Goal: Ask a question

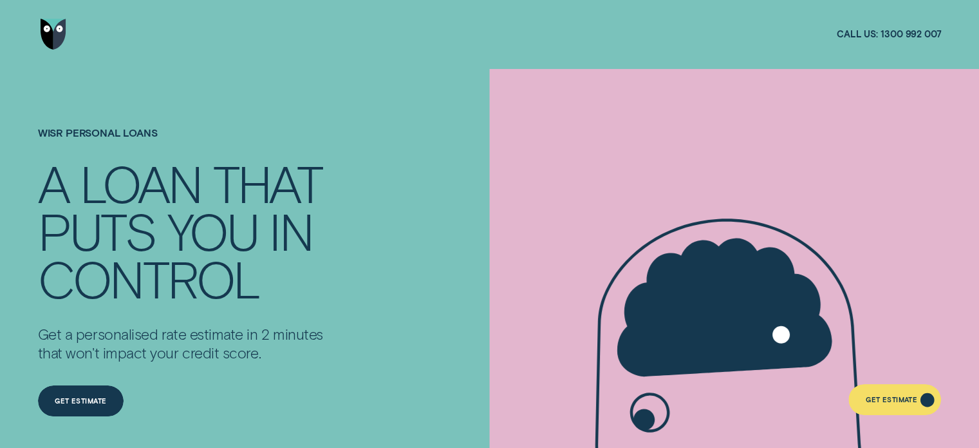
click at [883, 399] on div "Get Estimate" at bounding box center [892, 401] width 52 height 6
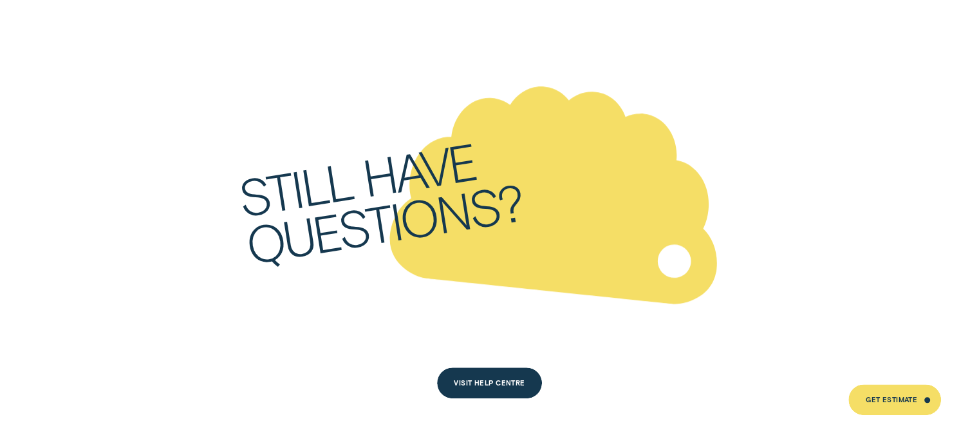
scroll to position [5935, 0]
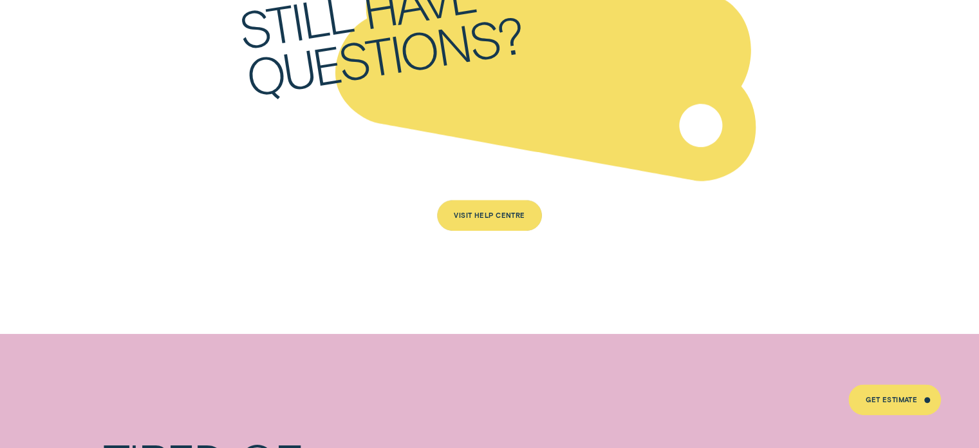
click at [508, 200] on div "Visit Help Centre" at bounding box center [490, 215] width 106 height 31
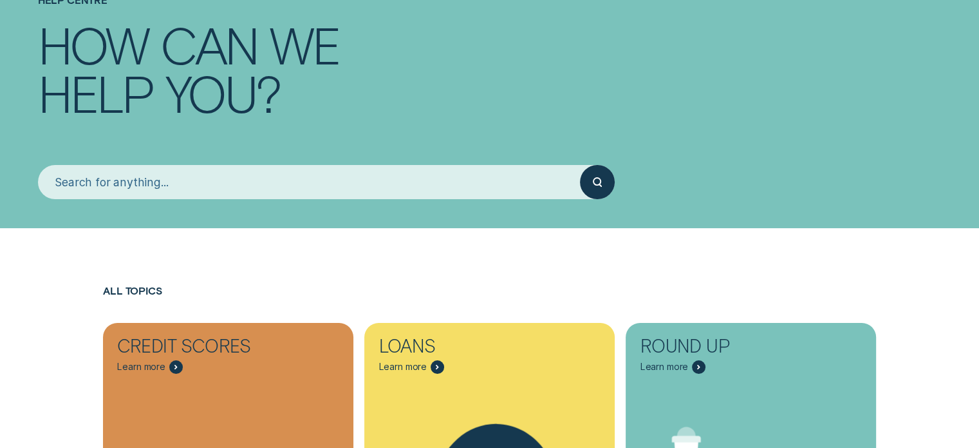
scroll to position [129, 0]
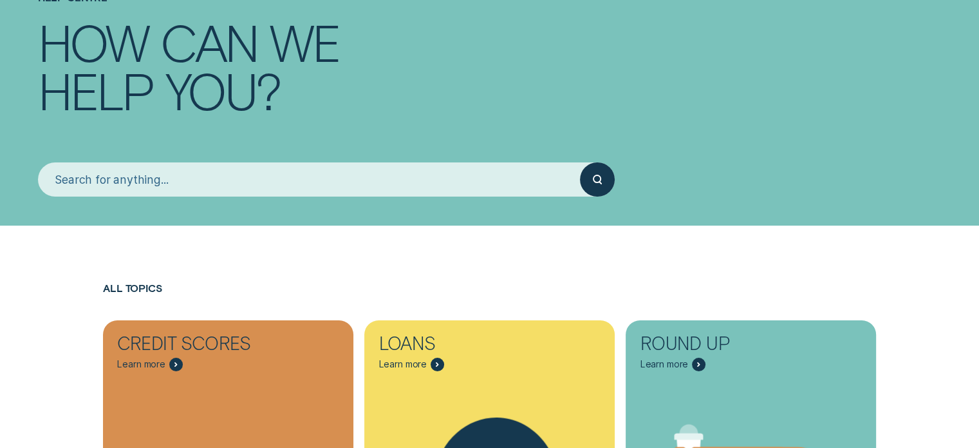
click at [259, 185] on input "search" at bounding box center [309, 179] width 543 height 34
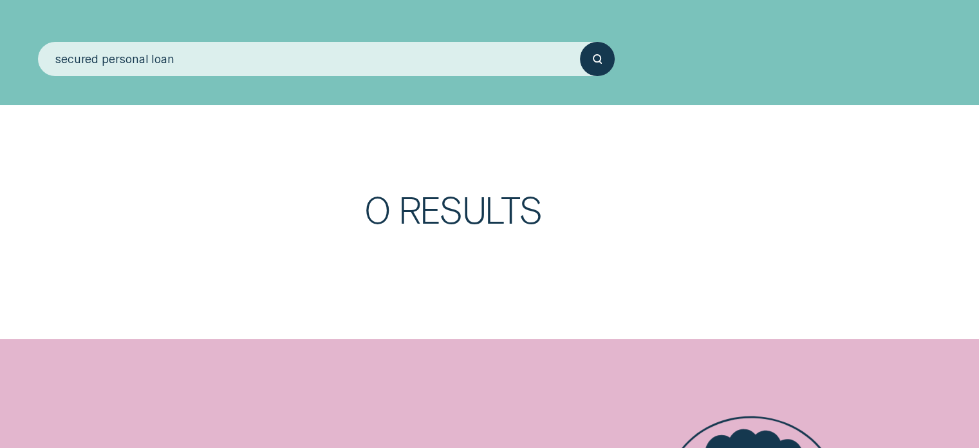
scroll to position [258, 0]
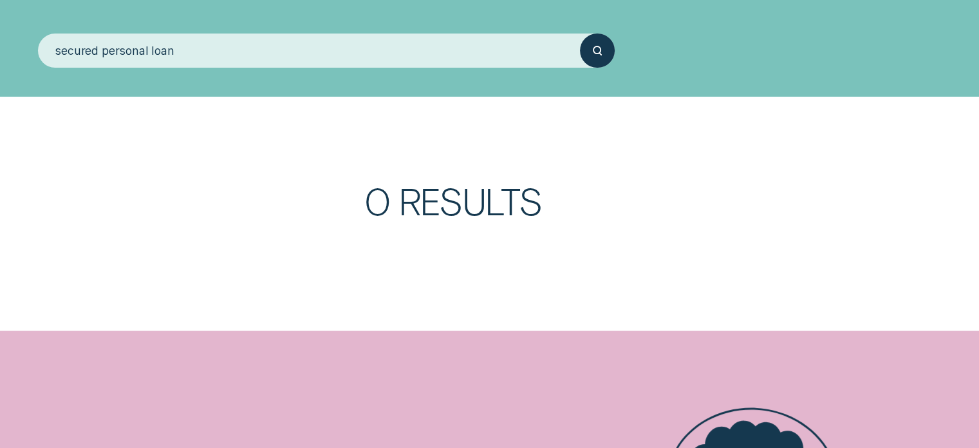
type input "secured personal loan"
click at [608, 53] on div "submit" at bounding box center [597, 50] width 34 height 34
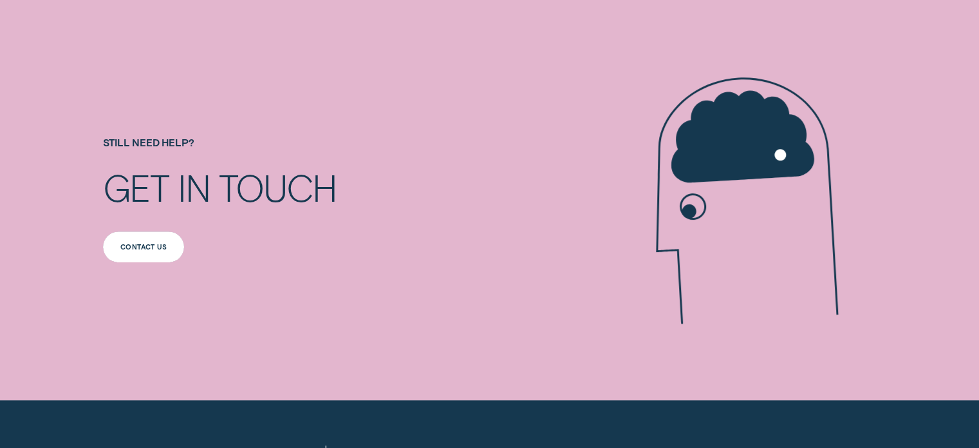
scroll to position [644, 0]
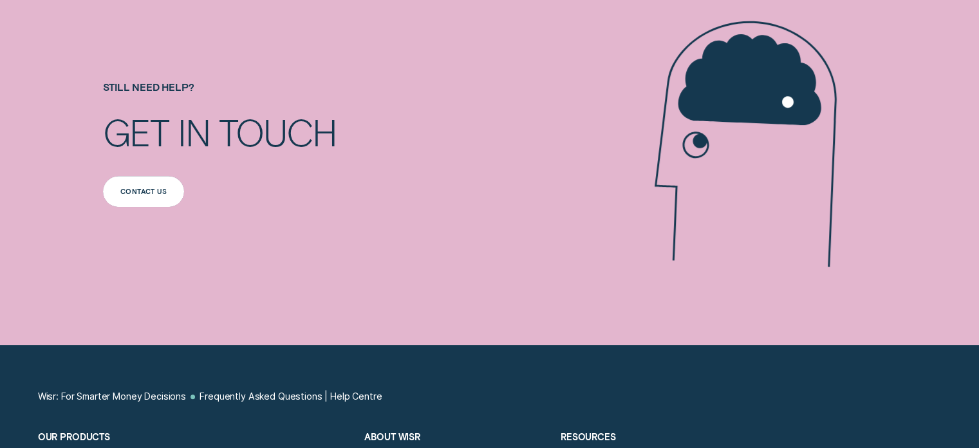
click at [153, 188] on div "Contact us" at bounding box center [143, 191] width 46 height 6
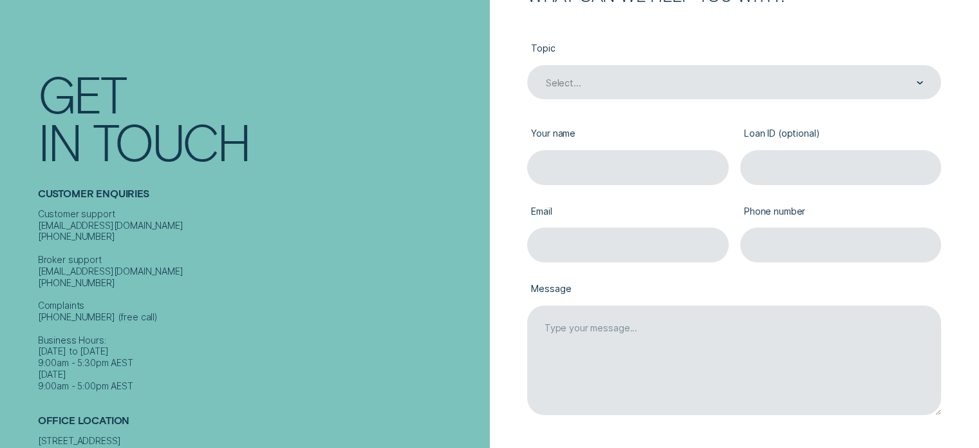
scroll to position [64, 0]
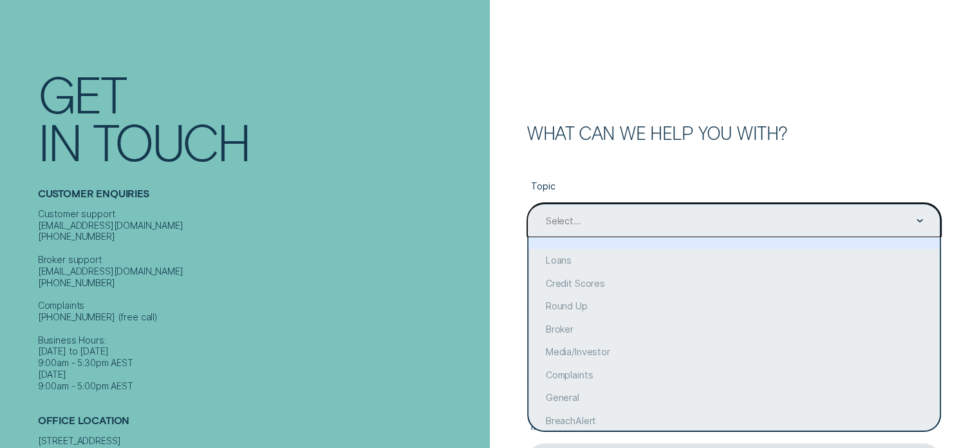
click at [622, 211] on div "Select..." at bounding box center [734, 220] width 414 height 34
click at [585, 227] on div "Select..." at bounding box center [734, 220] width 414 height 34
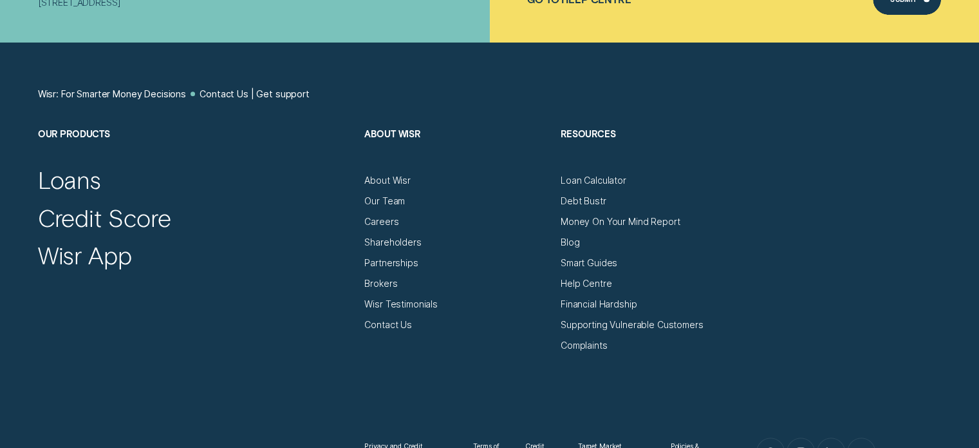
scroll to position [708, 0]
